Goal: Navigation & Orientation: Find specific page/section

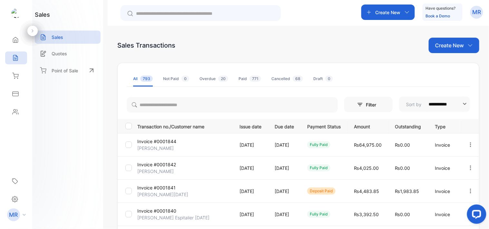
scroll to position [17, 0]
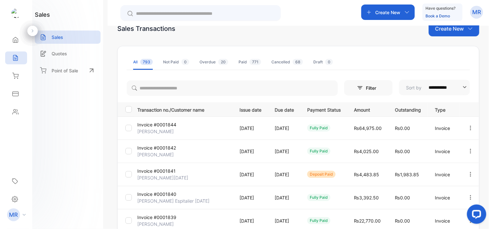
click at [468, 128] on icon "button" at bounding box center [471, 128] width 6 height 6
click at [457, 151] on div "View / Edit Invoice" at bounding box center [450, 146] width 65 height 13
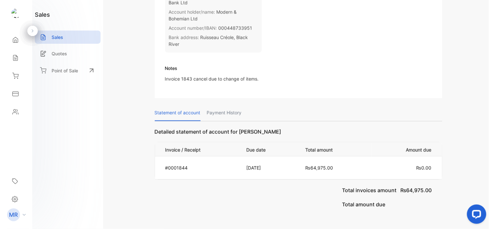
scroll to position [446, 0]
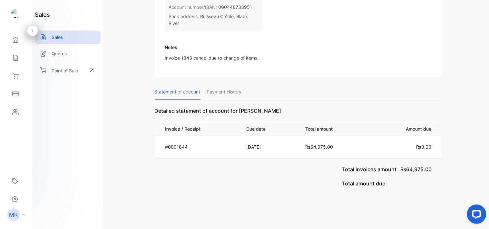
click at [230, 92] on p "Payment History" at bounding box center [224, 92] width 35 height 16
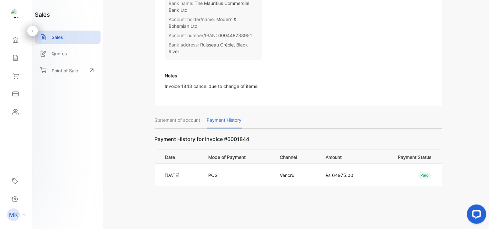
click at [193, 112] on p "Statement of account" at bounding box center [178, 120] width 46 height 16
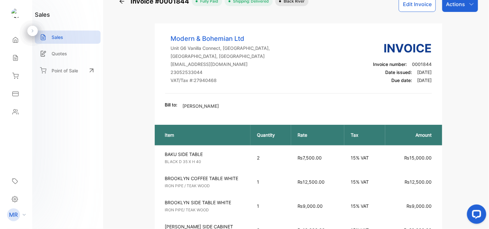
scroll to position [0, 0]
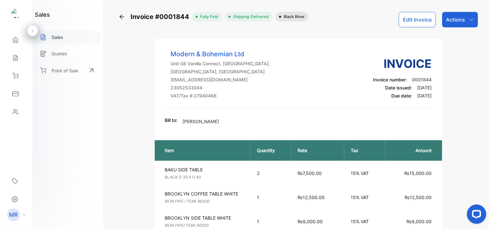
click at [66, 36] on div "Sales" at bounding box center [68, 37] width 66 height 13
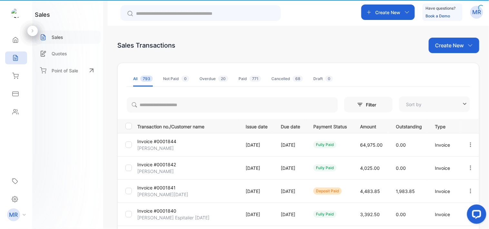
type input "**********"
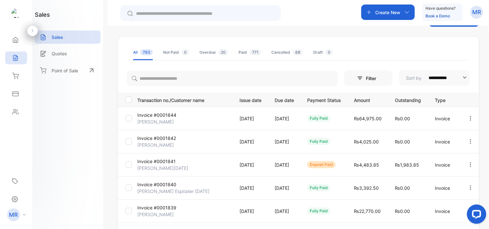
scroll to position [24, 0]
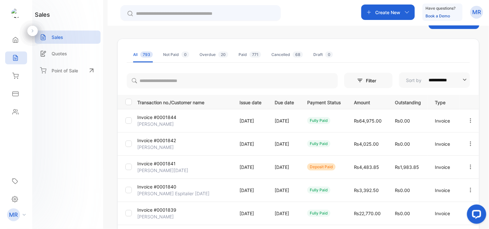
click at [468, 122] on icon "button" at bounding box center [471, 121] width 6 height 6
click at [458, 134] on div "View / Edit Invoice" at bounding box center [450, 139] width 65 height 13
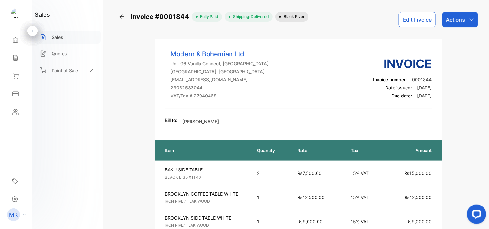
click at [60, 39] on p "Sales" at bounding box center [58, 37] width 12 height 7
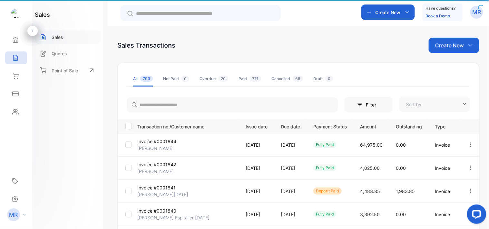
type input "**********"
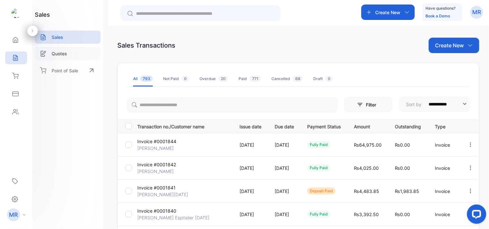
click at [73, 53] on div "Quotes" at bounding box center [68, 53] width 66 height 13
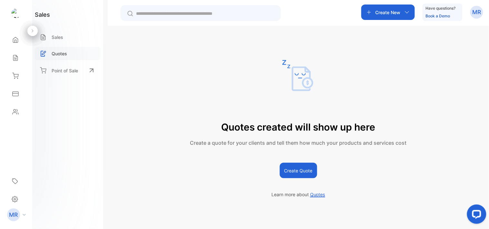
click at [73, 53] on div "Quotes" at bounding box center [68, 53] width 66 height 13
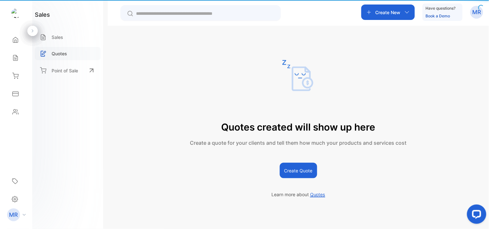
click at [73, 53] on div "Quotes" at bounding box center [68, 53] width 66 height 13
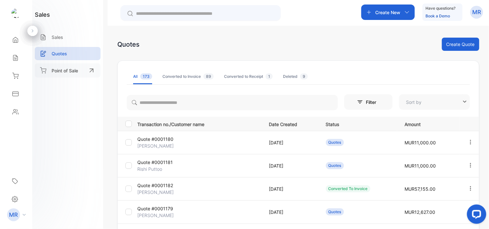
type input "**********"
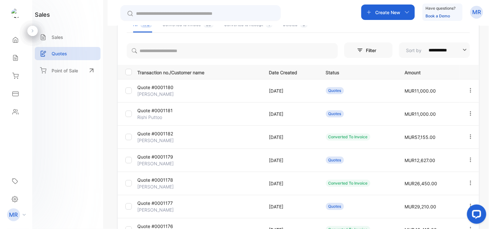
scroll to position [69, 0]
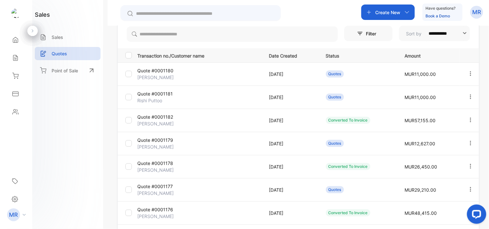
click at [471, 117] on icon "button" at bounding box center [471, 120] width 6 height 6
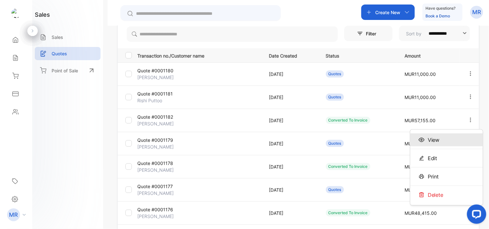
click at [463, 135] on div "View" at bounding box center [446, 140] width 73 height 13
click at [458, 142] on div "View" at bounding box center [446, 140] width 73 height 13
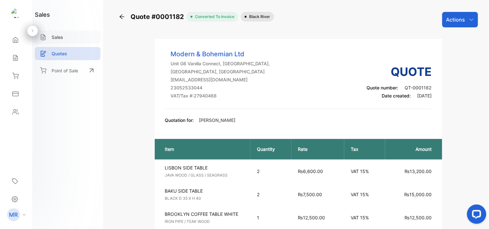
click at [58, 35] on p "Sales" at bounding box center [58, 37] width 12 height 7
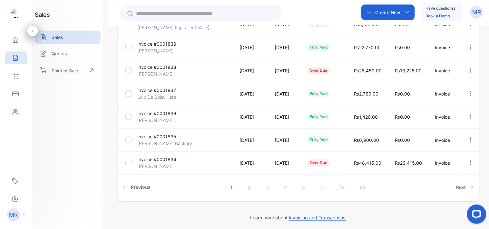
scroll to position [193, 0]
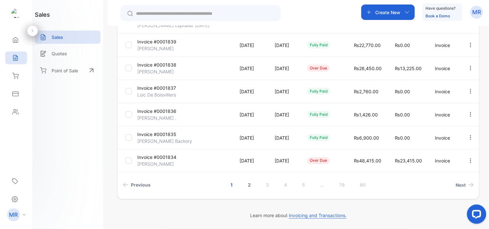
click at [249, 182] on link "2" at bounding box center [249, 186] width 18 height 12
click at [254, 182] on link "3" at bounding box center [258, 186] width 18 height 12
click at [273, 182] on link "4" at bounding box center [277, 186] width 18 height 12
click at [294, 184] on link "5" at bounding box center [295, 186] width 18 height 12
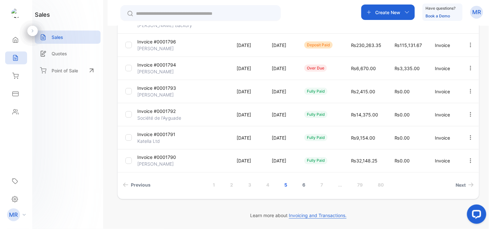
click at [301, 185] on link "6" at bounding box center [304, 186] width 18 height 12
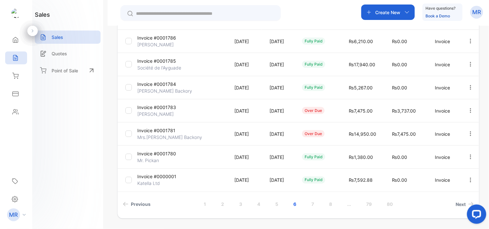
scroll to position [174, 0]
click at [312, 204] on link "7" at bounding box center [313, 204] width 18 height 12
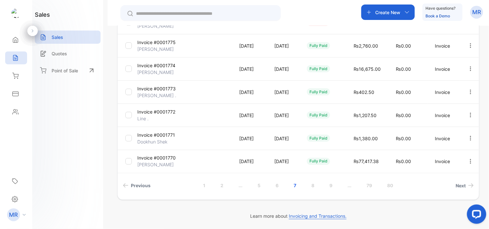
scroll to position [192, 0]
click at [202, 184] on link "1" at bounding box center [205, 186] width 18 height 12
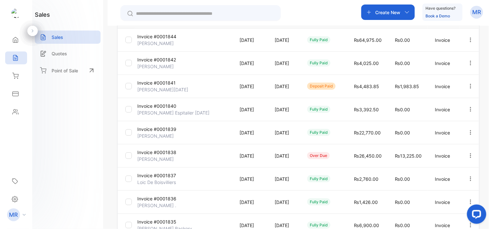
scroll to position [0, 0]
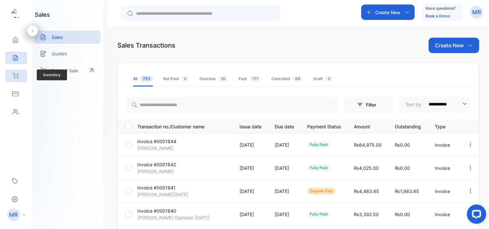
click at [12, 78] on div "Inventory" at bounding box center [14, 76] width 8 height 6
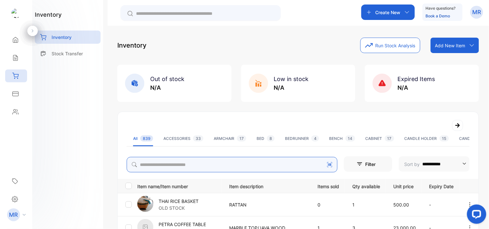
click at [160, 164] on input "search" at bounding box center [232, 164] width 211 height 15
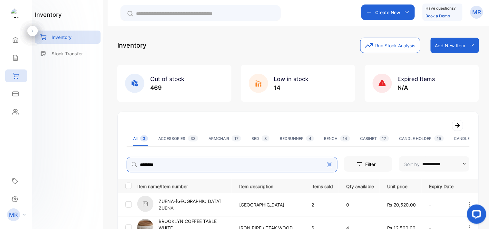
type input "********"
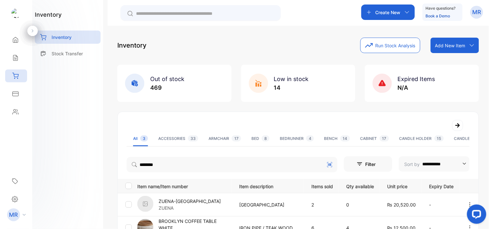
click at [47, 139] on div "inventory Inventory Stock Transfer" at bounding box center [67, 114] width 71 height 229
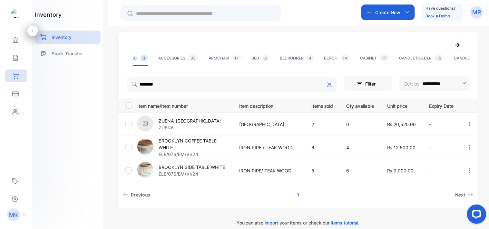
scroll to position [81, 0]
click at [195, 141] on p "BROOKLYN COFFEE TABLE WHITE" at bounding box center [195, 144] width 73 height 14
click at [204, 149] on p "BROOKLYN COFFEE TABLE WHITE" at bounding box center [195, 144] width 73 height 14
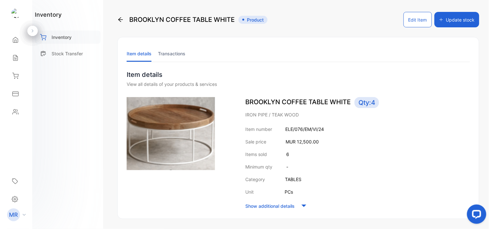
click at [62, 35] on p "Inventory" at bounding box center [62, 37] width 20 height 7
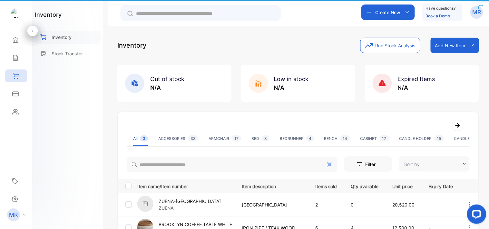
type input "**********"
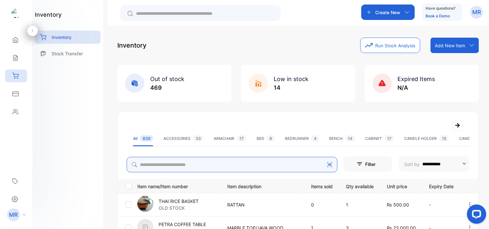
click at [184, 162] on input "search" at bounding box center [232, 164] width 211 height 15
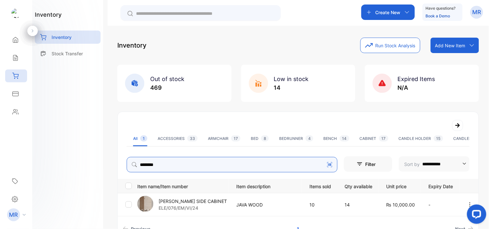
scroll to position [41, 0]
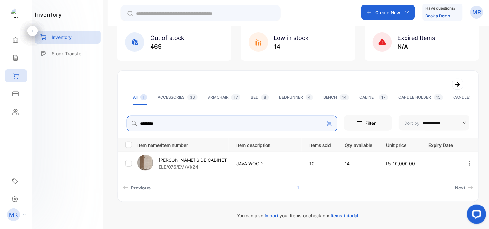
type input "********"
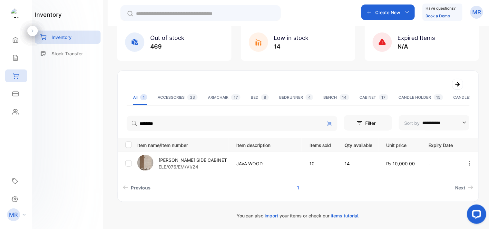
click at [209, 165] on p "ELE/076/EM/VI/24" at bounding box center [193, 167] width 68 height 7
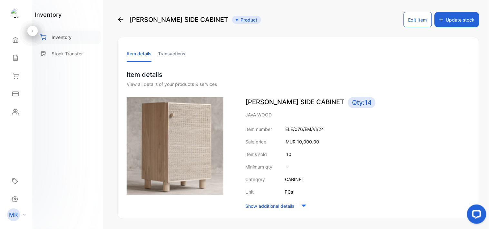
click at [78, 40] on div "Inventory" at bounding box center [68, 37] width 66 height 13
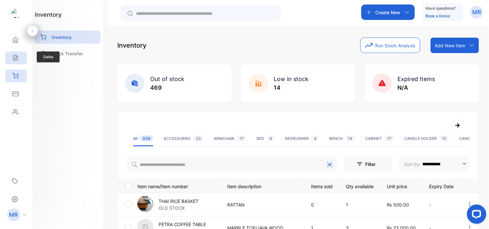
click at [15, 56] on icon at bounding box center [15, 58] width 6 height 6
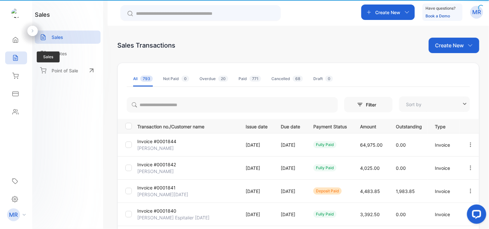
type input "**********"
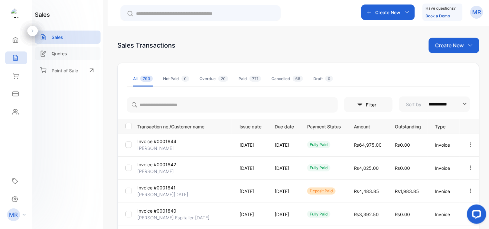
click at [73, 55] on div "Quotes" at bounding box center [68, 53] width 66 height 13
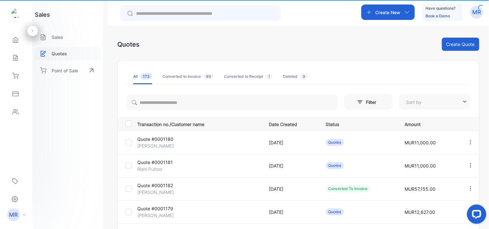
type input "**********"
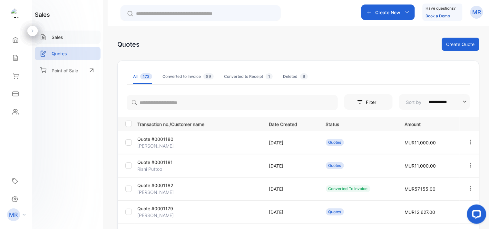
click at [63, 40] on p "Sales" at bounding box center [58, 37] width 12 height 7
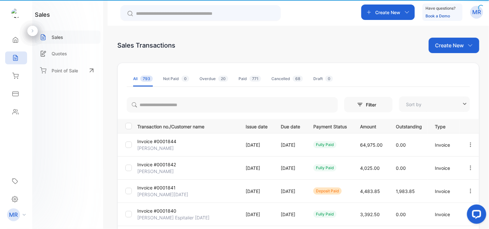
type input "**********"
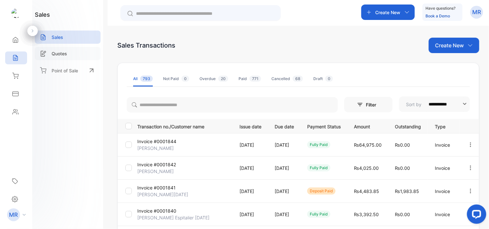
click at [60, 54] on p "Quotes" at bounding box center [59, 53] width 15 height 7
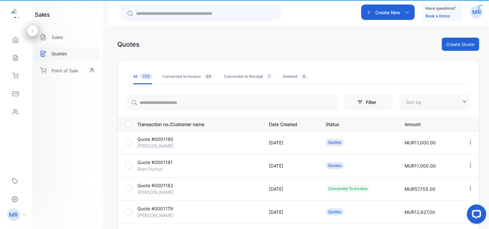
type input "**********"
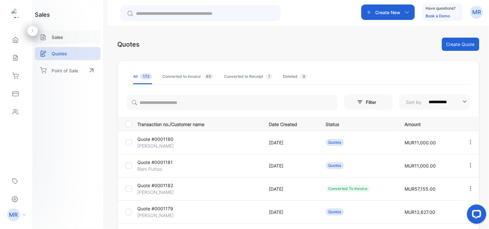
click at [63, 36] on p "Sales" at bounding box center [58, 37] width 12 height 7
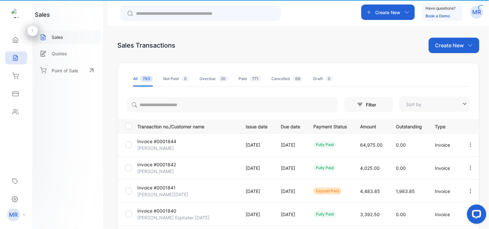
type input "**********"
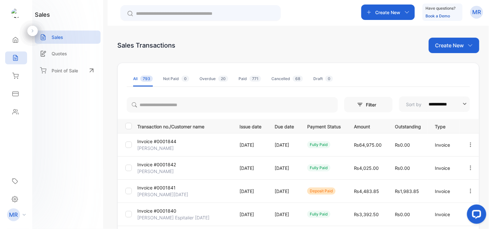
click at [302, 20] on div "Create New Have questions? Book a Demo MR" at bounding box center [298, 13] width 381 height 26
click at [297, 12] on div "Create New Have questions? Book a Demo MR" at bounding box center [298, 13] width 381 height 26
click at [60, 53] on p "Quotes" at bounding box center [59, 53] width 15 height 7
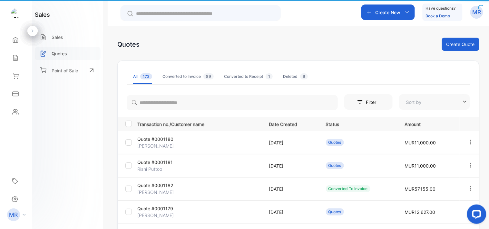
type input "**********"
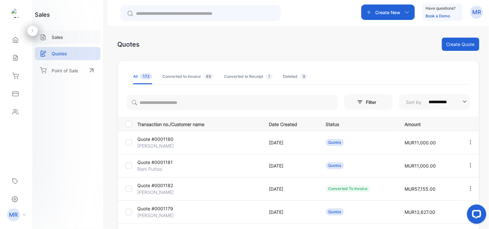
click at [65, 38] on div "Sales" at bounding box center [68, 37] width 66 height 13
